Goal: Answer question/provide support: Share knowledge or assist other users

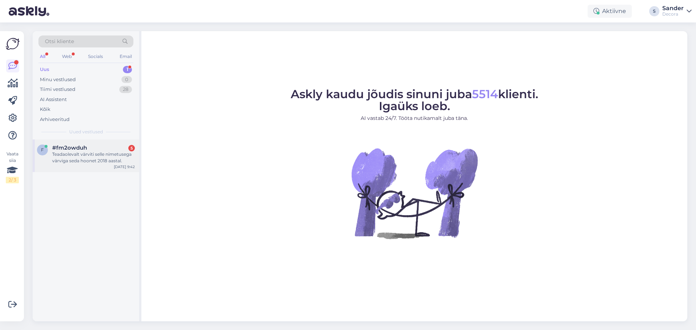
click at [89, 153] on div "Teadaolevalt värviti selle nimetusega värviga seda hoonet 2018 aastal." at bounding box center [93, 157] width 83 height 13
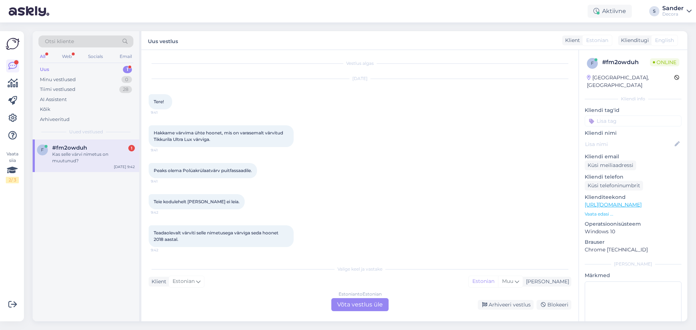
scroll to position [33, 0]
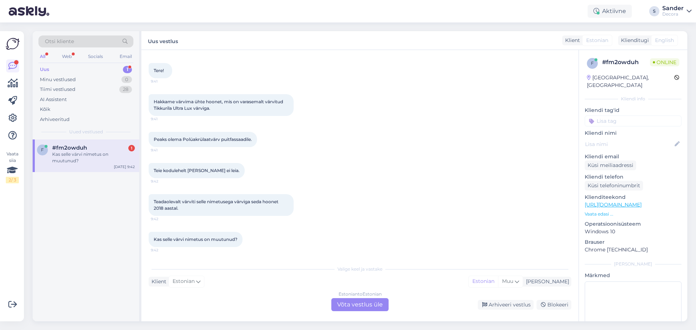
click at [362, 307] on div "Estonian to Estonian Võta vestlus üle" at bounding box center [359, 304] width 57 height 13
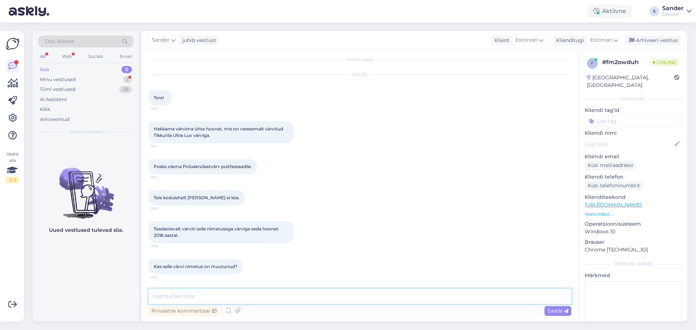
click at [346, 300] on textarea at bounding box center [360, 296] width 423 height 15
type textarea "Tere"
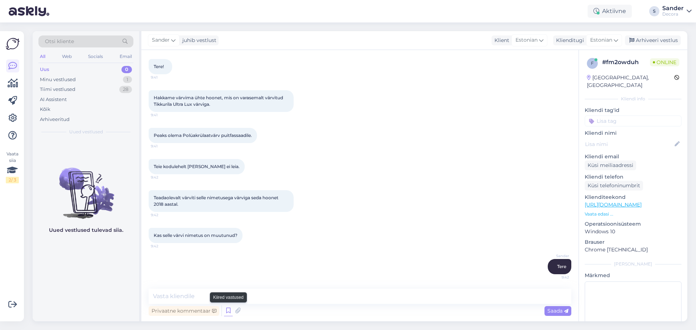
click at [229, 311] on icon at bounding box center [228, 310] width 9 height 11
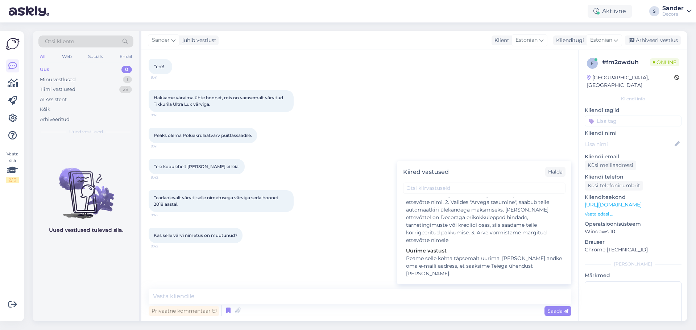
scroll to position [119, 0]
click at [486, 255] on div "Peame selle kohta täpsemalt uurima. [PERSON_NAME] andke oma e-maili aadress, et…" at bounding box center [484, 266] width 157 height 23
type textarea "Peame selle kohta täpsemalt uurima. [PERSON_NAME] andke oma e-maili aadress, et…"
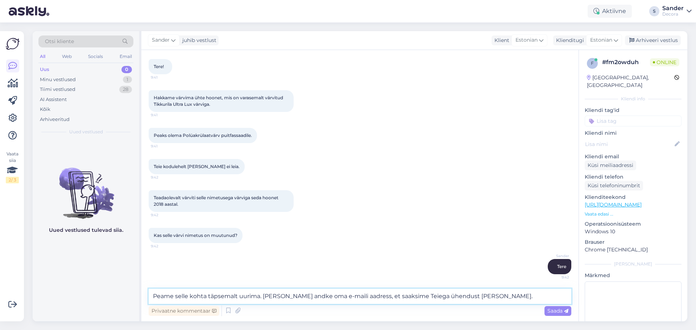
click at [471, 295] on textarea "Peame selle kohta täpsemalt uurima. [PERSON_NAME] andke oma e-maili aadress, et…" at bounding box center [360, 296] width 423 height 15
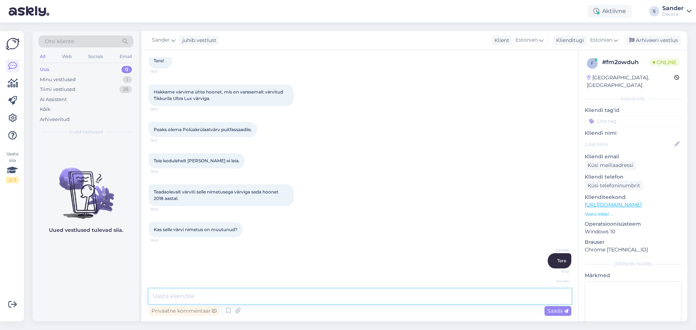
scroll to position [2, 0]
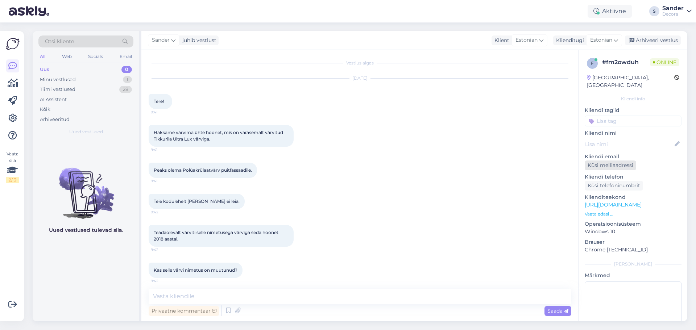
click at [609, 161] on div "Küsi meiliaadressi" at bounding box center [609, 166] width 51 height 10
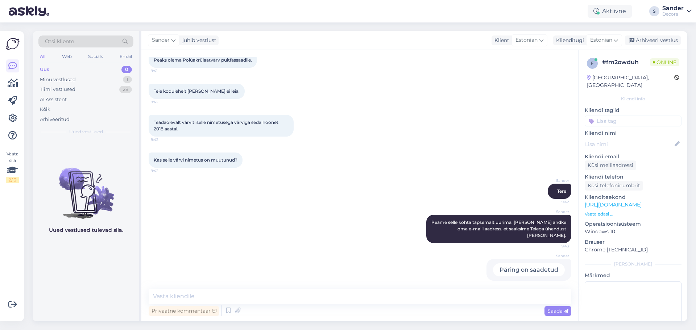
scroll to position [0, 0]
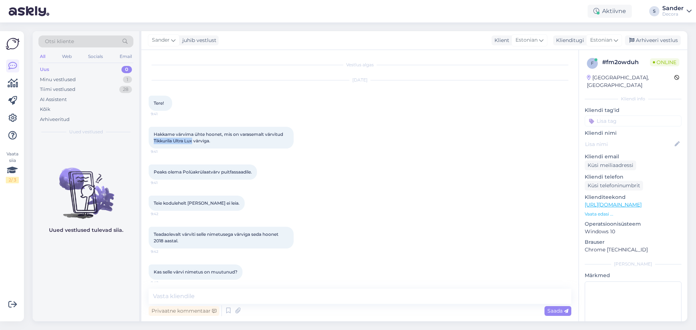
drag, startPoint x: 154, startPoint y: 140, endPoint x: 193, endPoint y: 142, distance: 38.8
click at [193, 142] on span "Hakkame värvima ühte hoonet, mis on varasemalt värvitud Tikkurila Ultra Lux vär…" at bounding box center [219, 138] width 130 height 12
copy span "Tikkurila Ultra Lux"
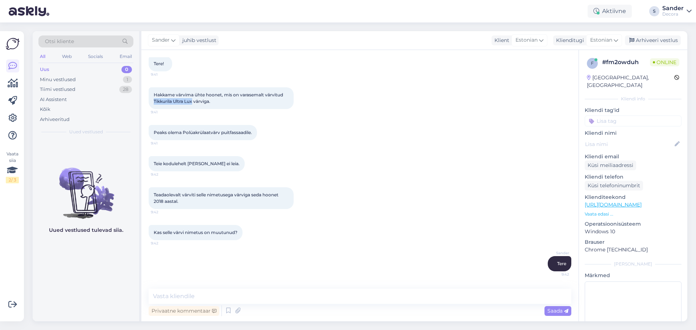
scroll to position [3, 0]
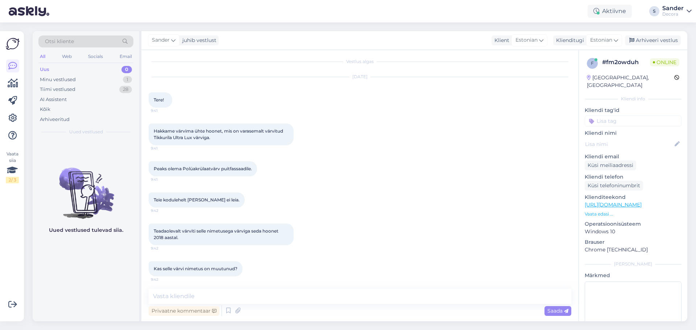
click at [282, 170] on div "Peaks olema Polüakrülaatvärv puitfassaadile. 9:41" at bounding box center [360, 168] width 423 height 31
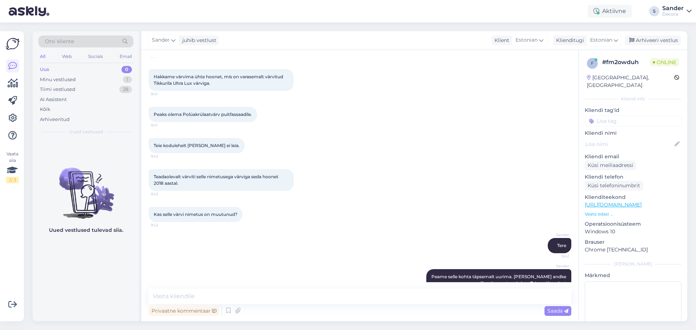
scroll to position [39, 0]
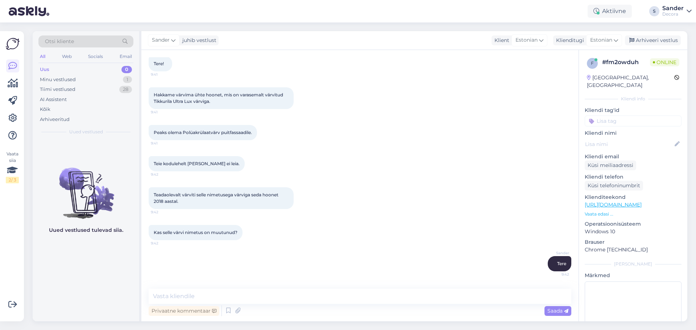
click at [319, 133] on div "Peaks olema Polüakrülaatvärv puitfassaadile. 9:41" at bounding box center [360, 132] width 423 height 31
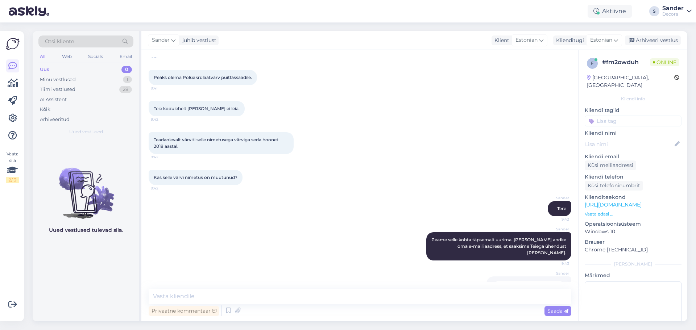
scroll to position [112, 0]
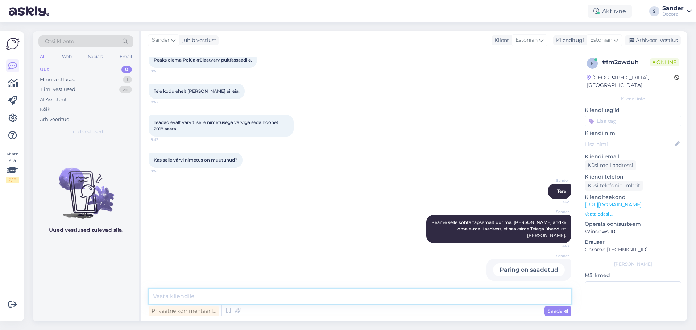
click at [266, 294] on textarea at bounding box center [360, 296] width 423 height 15
click at [324, 299] on textarea at bounding box center [360, 296] width 423 height 15
type textarea "Kahjuks ei [PERSON_NAME] sellise nimega värvi. Meil on ainult ultra classic."
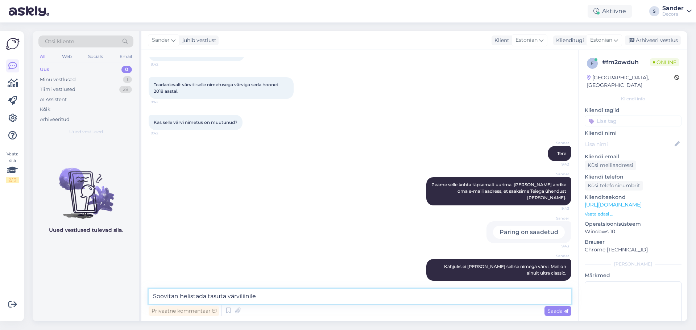
paste textarea "12011"
type textarea "Soovitan helistada tasuta värviliinile 12011"
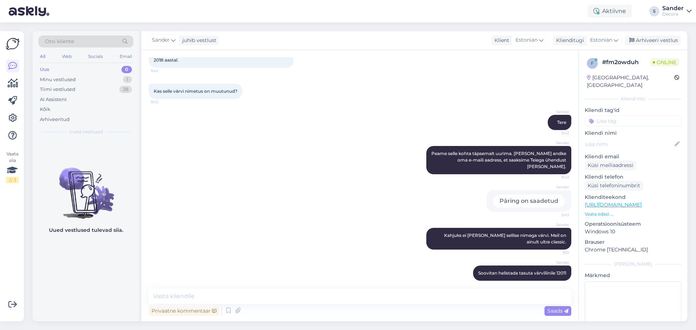
click at [602, 211] on p "Vaata edasi ..." at bounding box center [632, 214] width 97 height 7
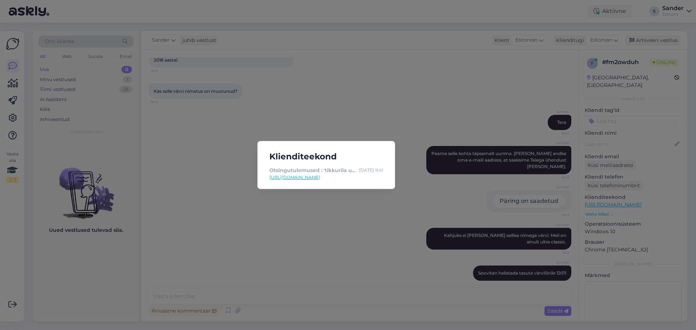
click at [423, 122] on div "Klienditeekond Otsingutulemused : 'tikkurila ultra lux' | Decora [DATE] 9:41 [U…" at bounding box center [348, 165] width 696 height 330
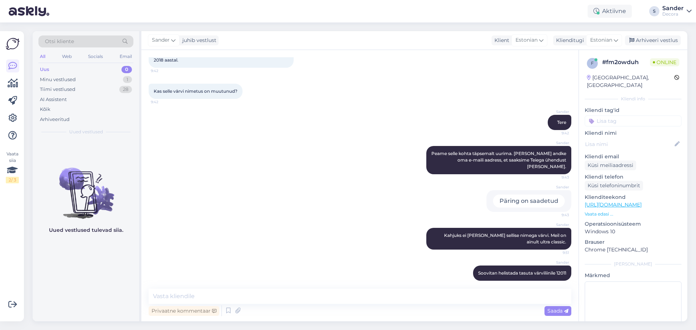
click at [598, 211] on p "Vaata edasi ..." at bounding box center [632, 214] width 97 height 7
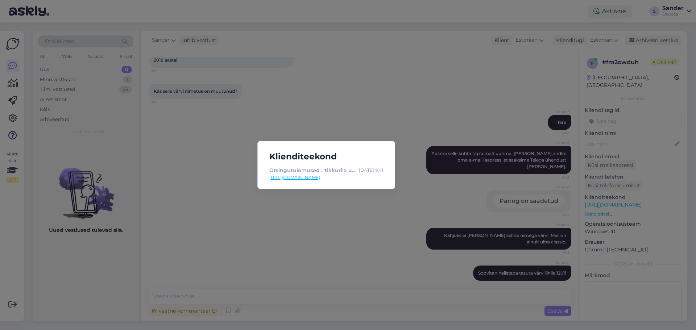
click at [455, 126] on div "Klienditeekond Otsingutulemused : 'tikkurila ultra lux' | Decora [DATE] 9:41 [U…" at bounding box center [348, 165] width 696 height 330
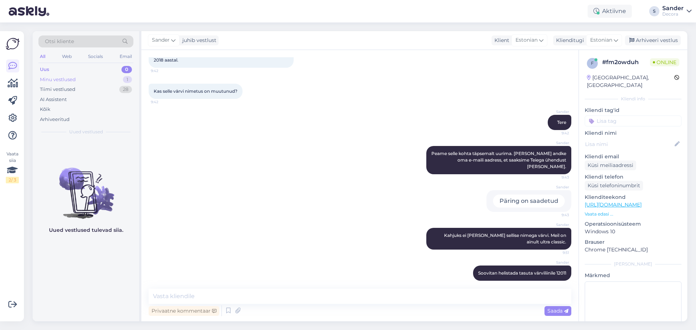
click at [111, 81] on div "Minu vestlused 1" at bounding box center [85, 80] width 95 height 10
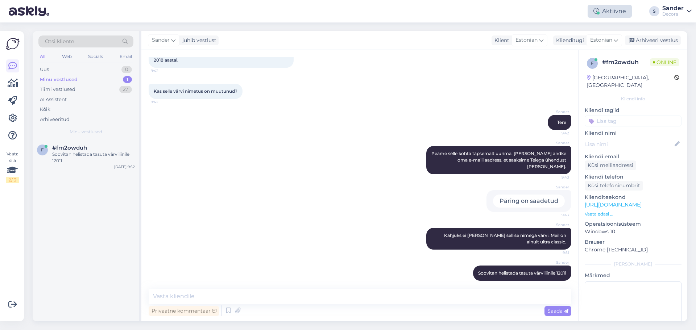
click at [623, 10] on div "Aktiivne" at bounding box center [609, 11] width 44 height 13
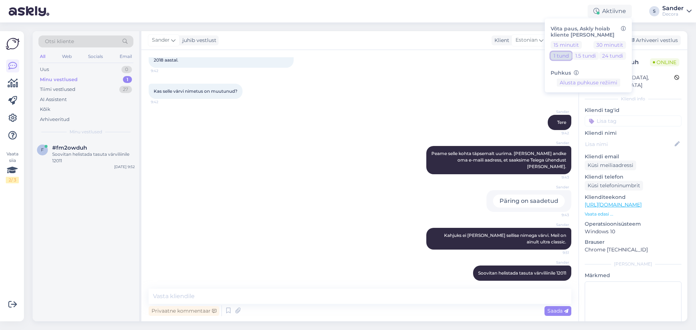
click at [562, 54] on button "1 tund" at bounding box center [560, 56] width 21 height 8
